Goal: Feedback & Contribution: Contribute content

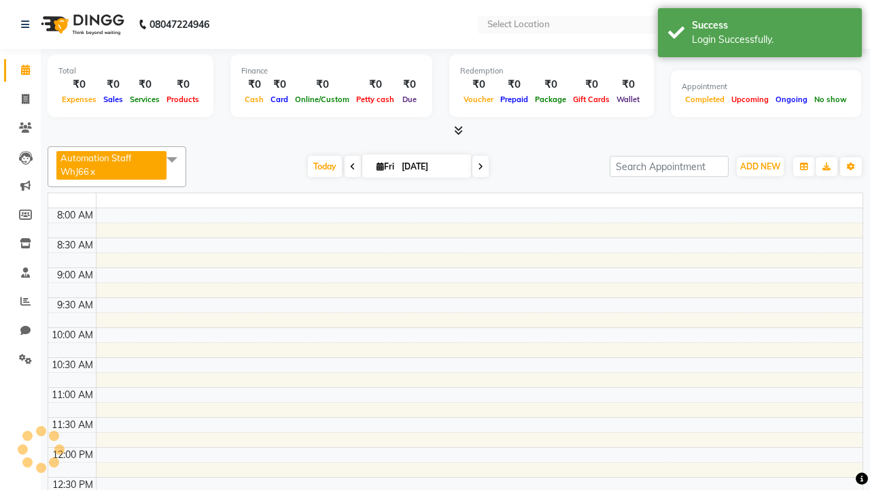
select select "en"
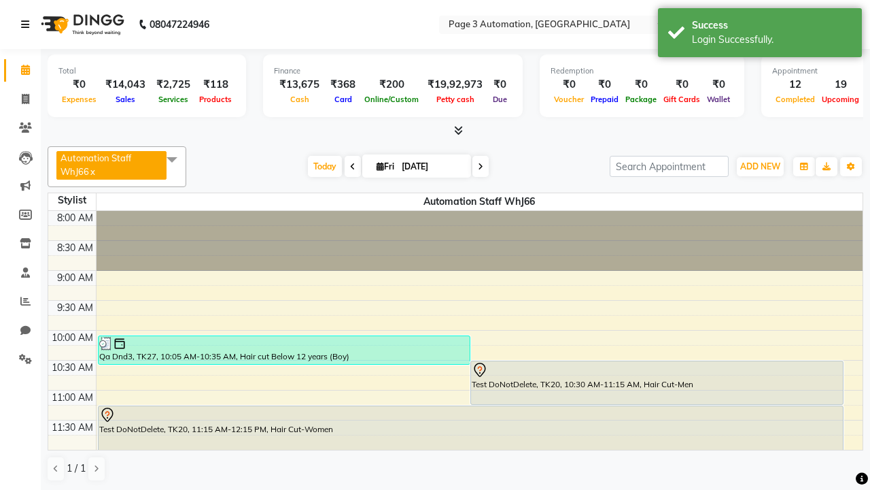
click at [28, 24] on icon at bounding box center [25, 25] width 8 height 10
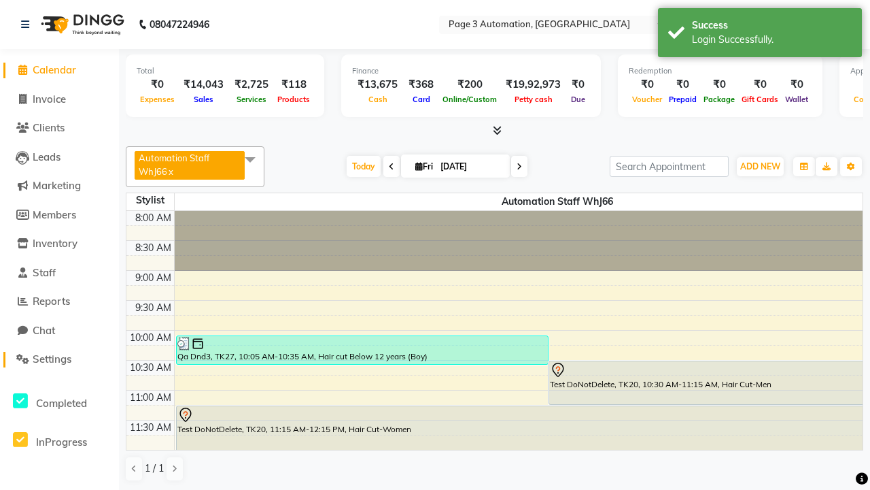
click at [59, 359] on span "Settings" at bounding box center [52, 358] width 39 height 13
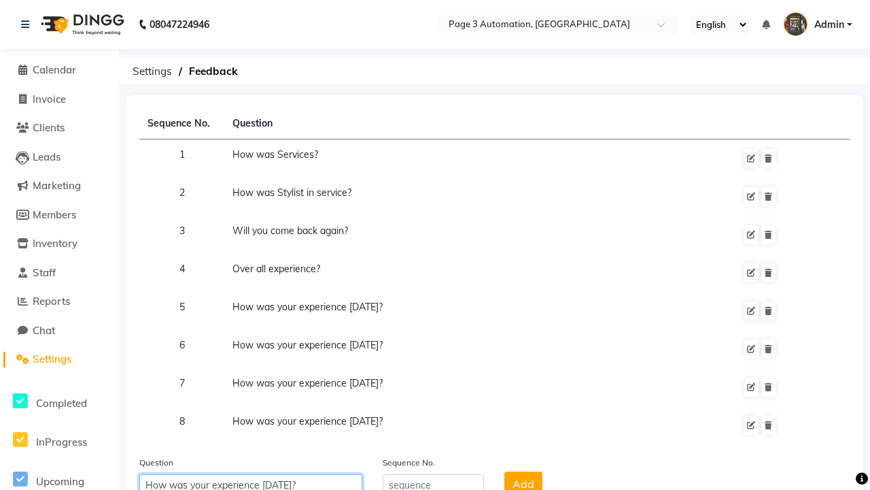
type input "How was your experience [DATE]?"
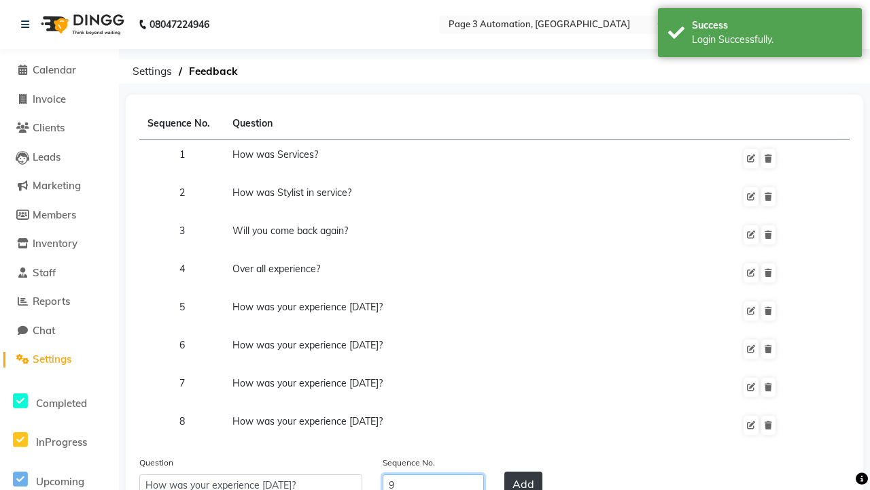
type input "9"
click at [524, 477] on button "Add" at bounding box center [524, 483] width 38 height 24
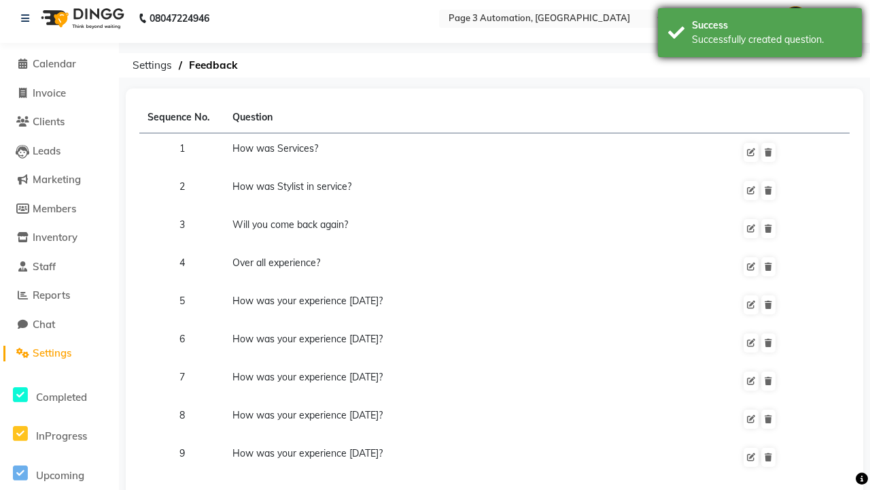
click at [760, 35] on div "Successfully created question." at bounding box center [772, 40] width 160 height 14
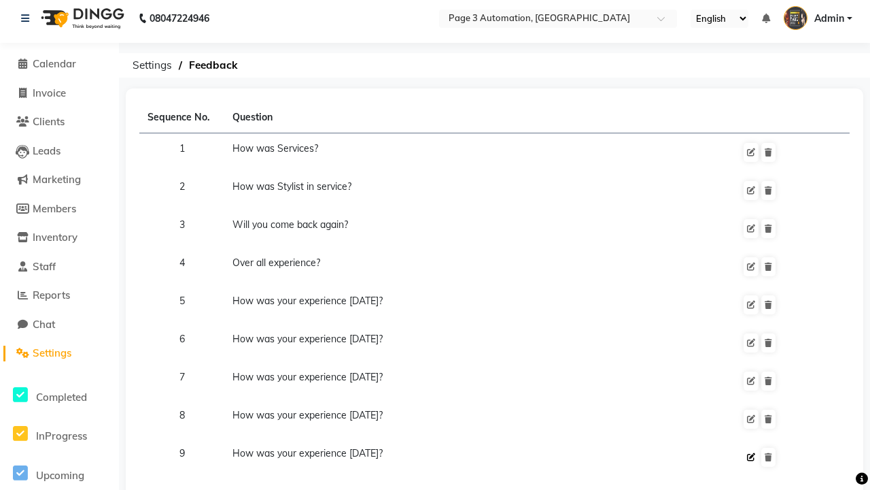
click at [751, 457] on icon at bounding box center [751, 457] width 8 height 8
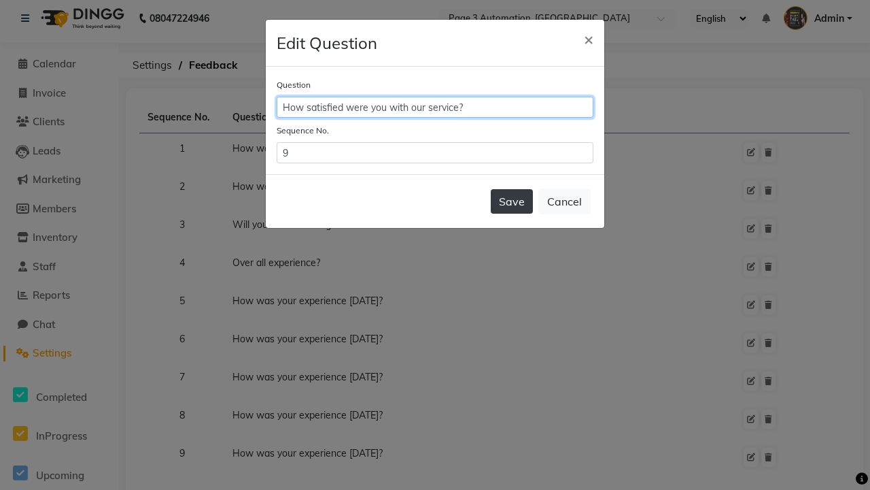
type input "How satisfied were you with our service?"
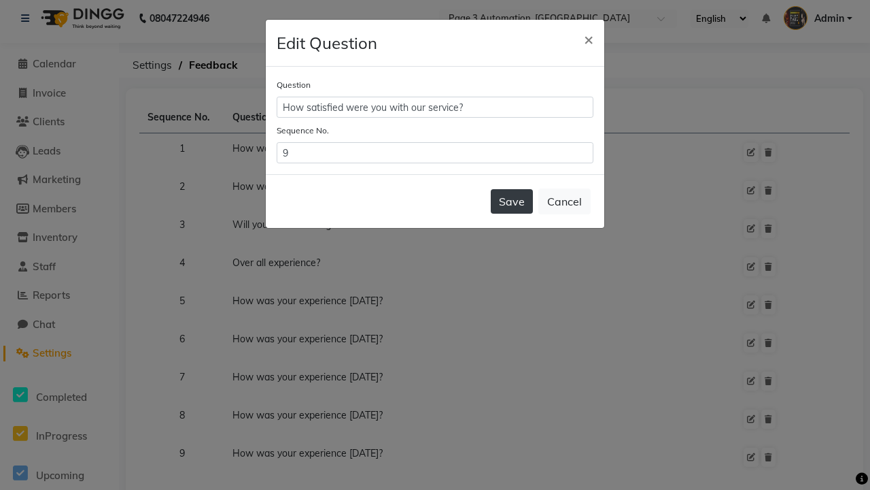
click at [512, 201] on button "Save" at bounding box center [512, 201] width 42 height 24
